Goal: Navigation & Orientation: Find specific page/section

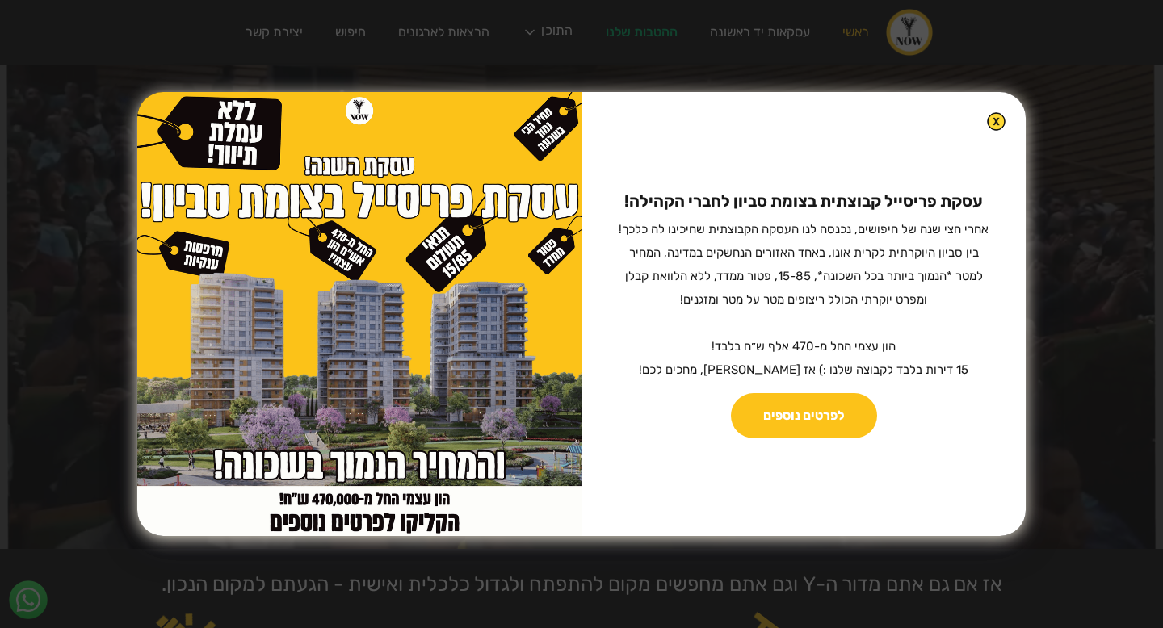
click at [987, 125] on img at bounding box center [996, 121] width 19 height 19
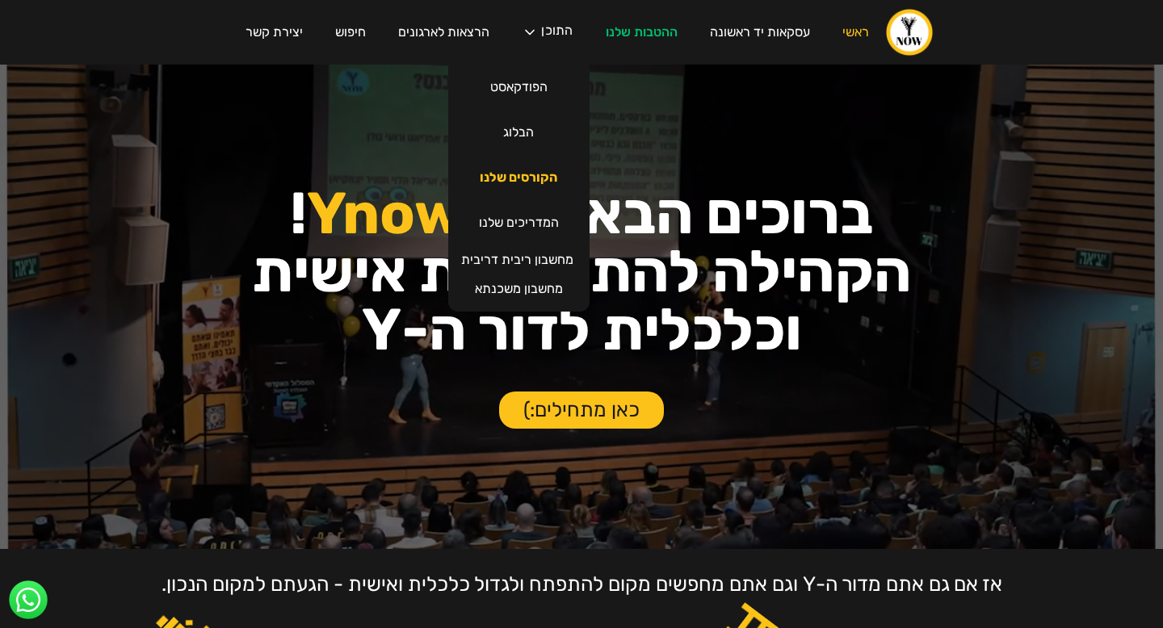
click at [533, 166] on link "הקורסים שלנו" at bounding box center [519, 177] width 110 height 45
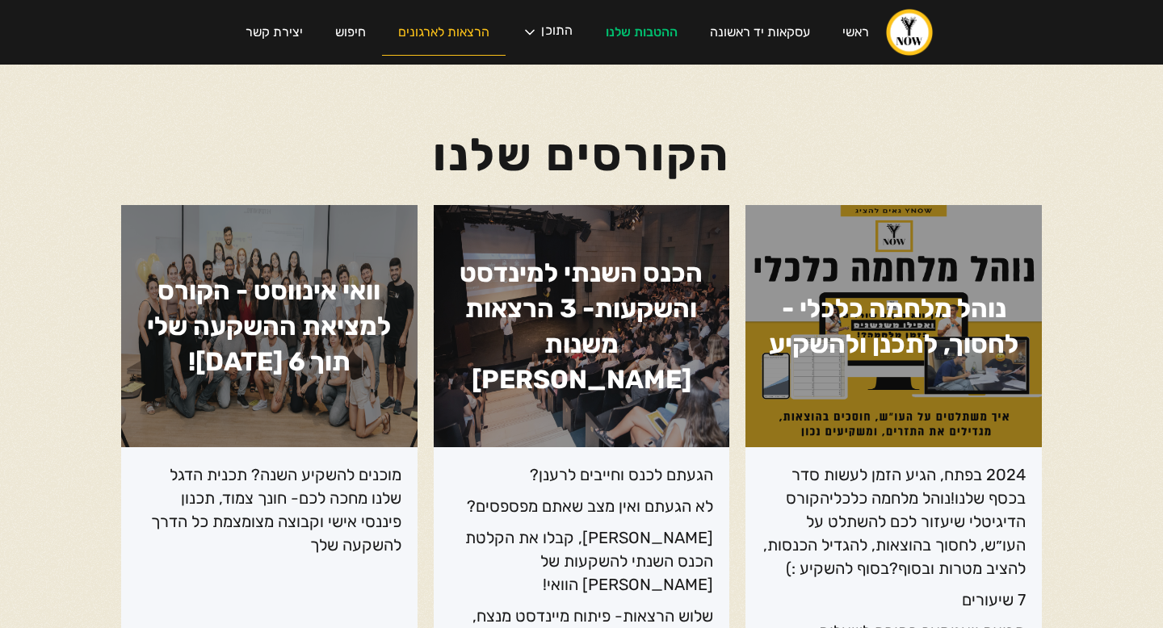
click at [457, 29] on link "הרצאות לארגונים" at bounding box center [444, 33] width 124 height 46
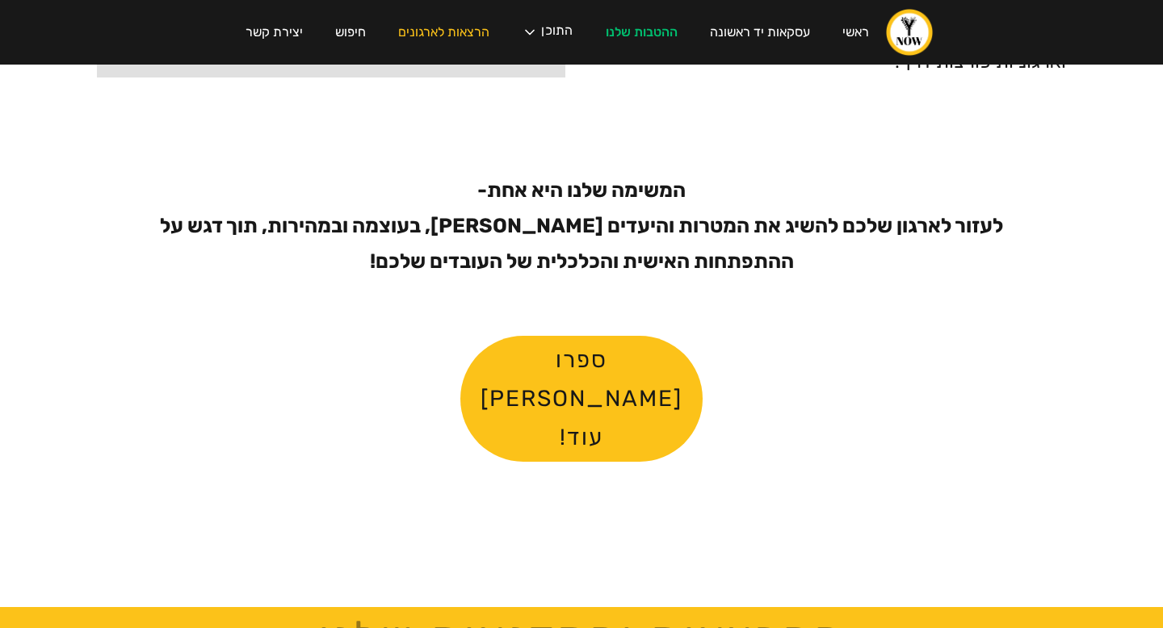
scroll to position [966, 0]
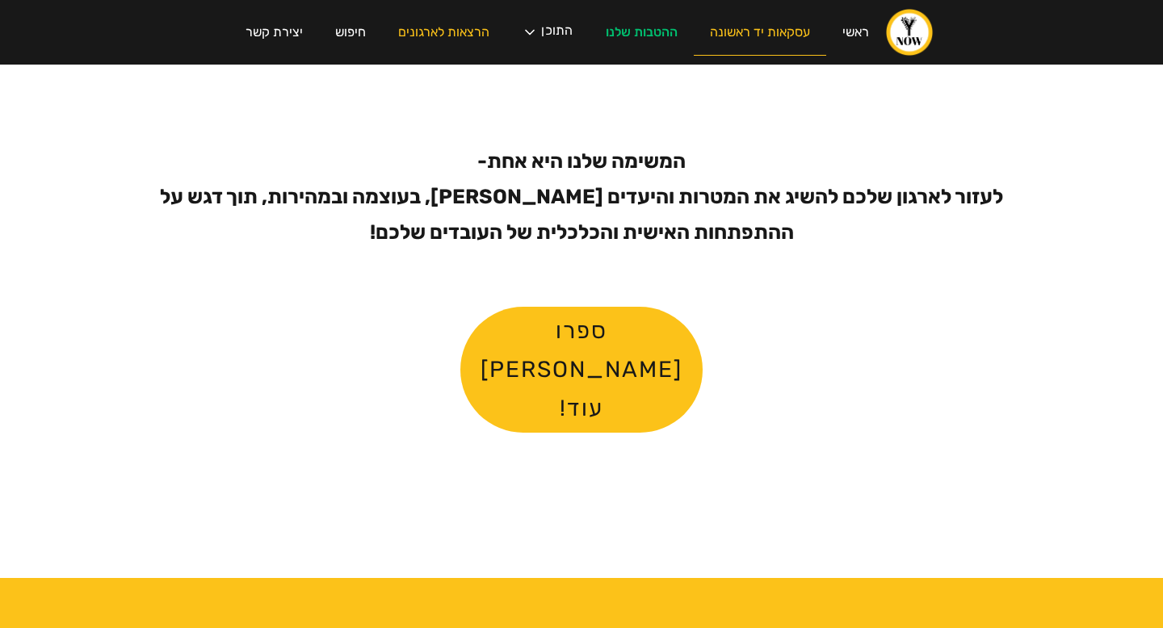
click at [738, 39] on link "עסקאות יד ראשונה" at bounding box center [760, 33] width 132 height 46
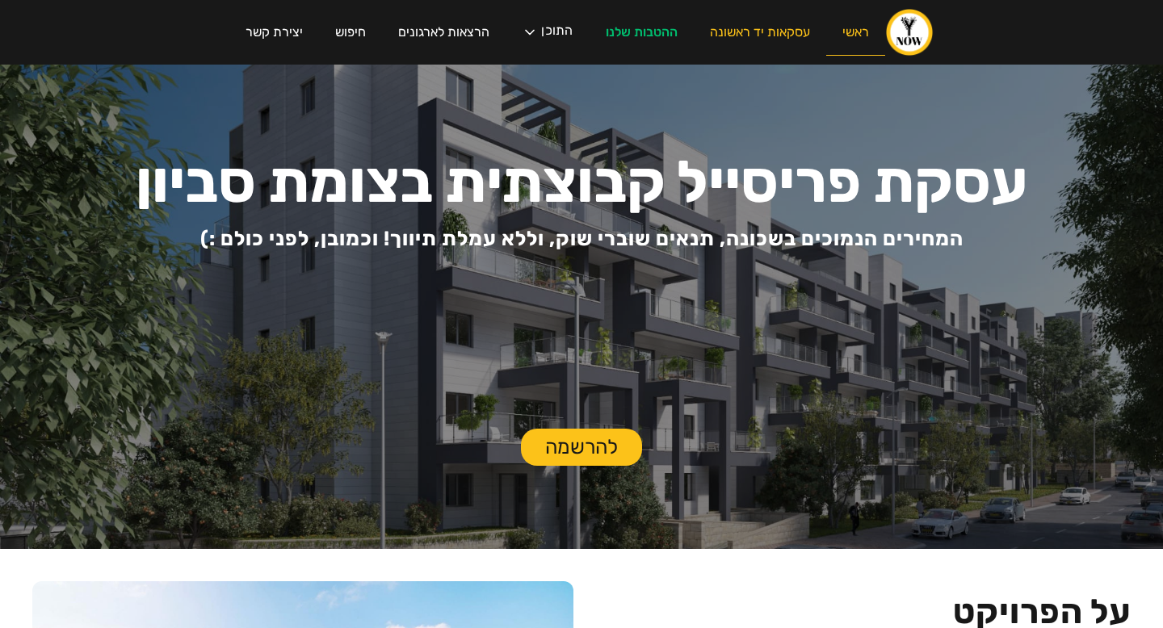
click at [846, 32] on link "ראשי" at bounding box center [855, 33] width 59 height 46
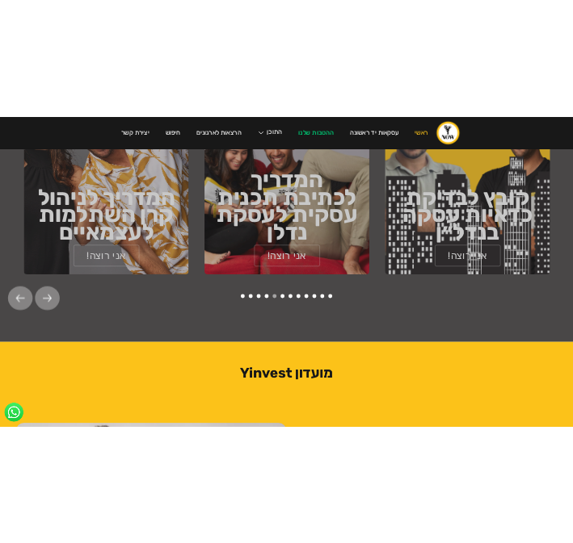
scroll to position [1997, 0]
